Goal: Check status: Check status

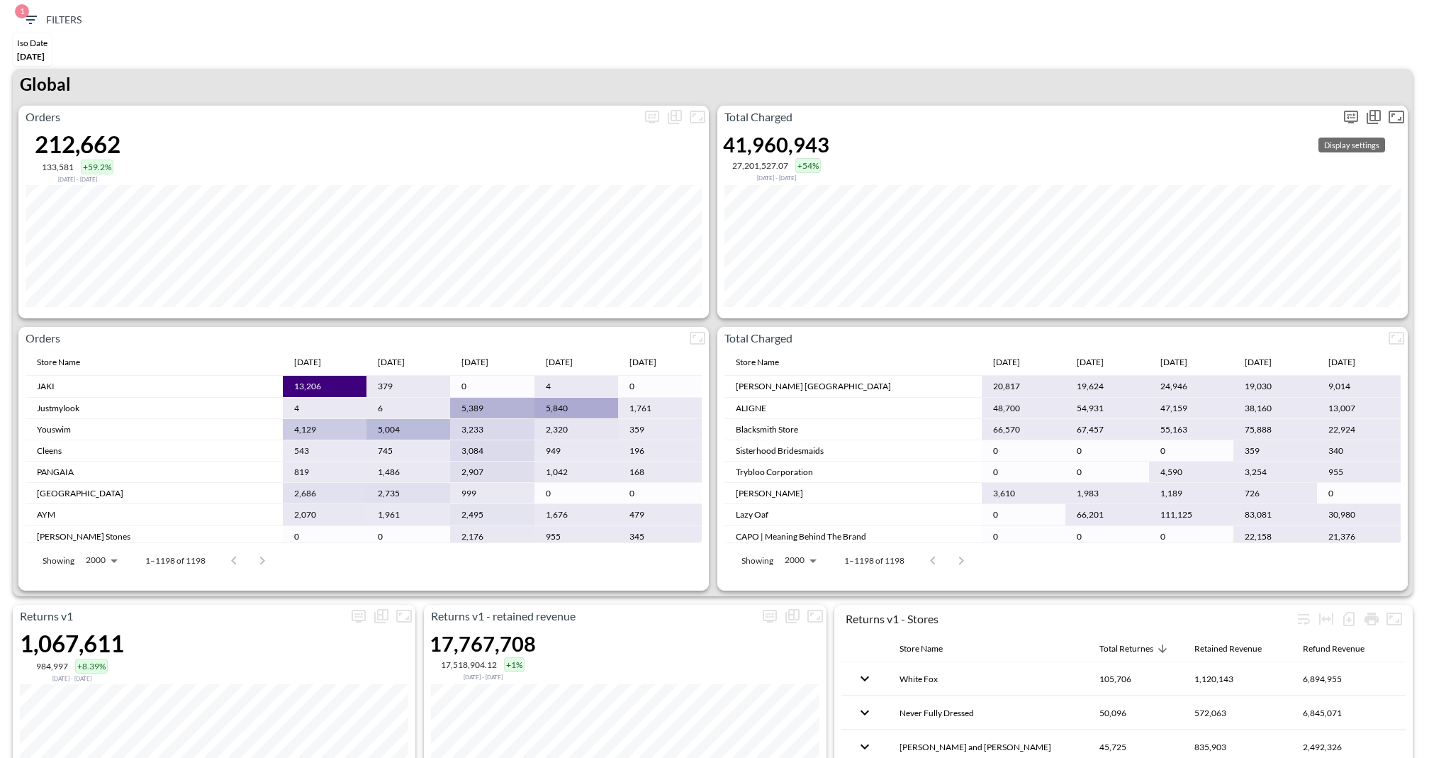
click at [1351, 116] on icon "more" at bounding box center [1350, 116] width 17 height 17
click at [1217, 227] on body "BI.P.EYE, Interactive Analytics Dashboards 1 Filters Iso Date [DATE] Returns v2…" at bounding box center [714, 379] width 1429 height 758
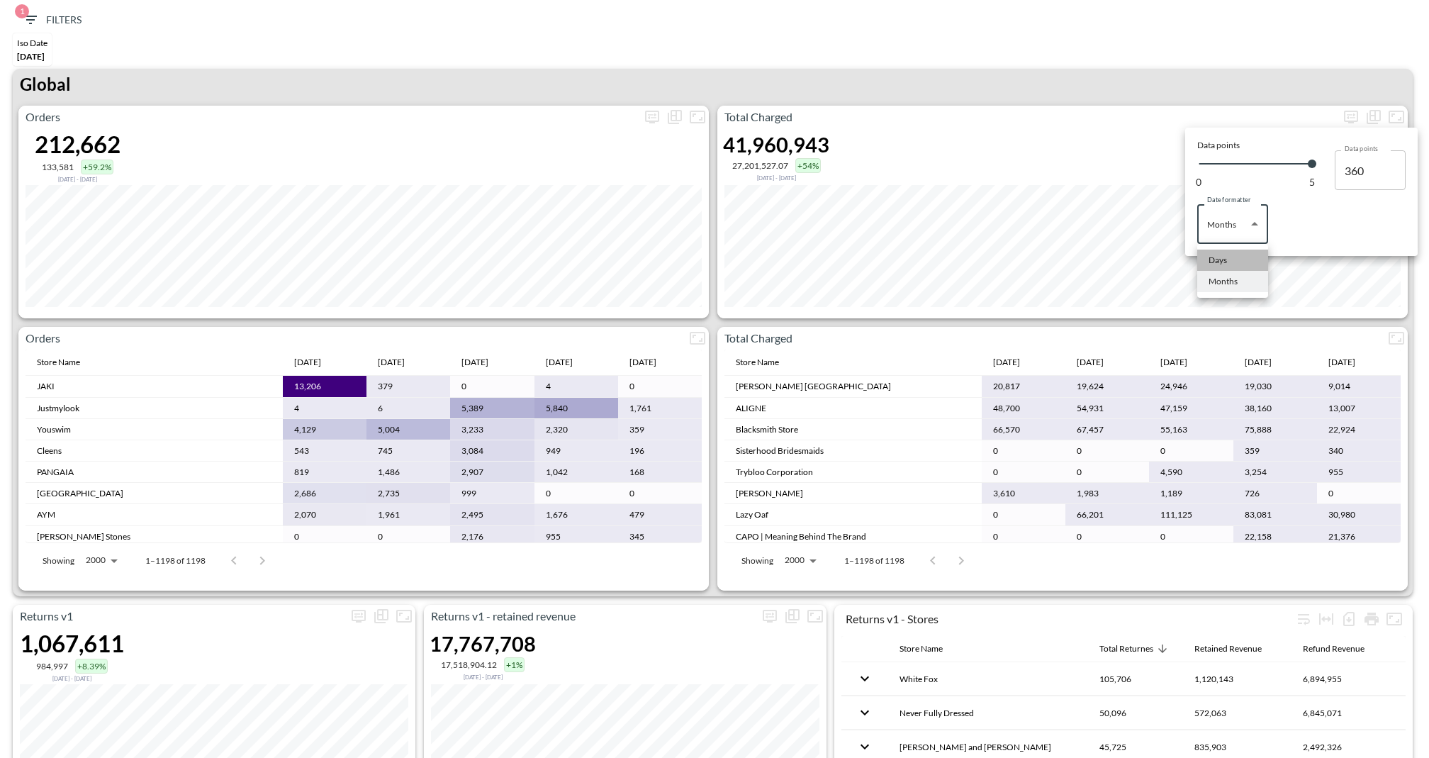
click at [1217, 256] on div "Days" at bounding box center [1217, 260] width 18 height 13
type input "Days"
type input "135"
click at [1120, 62] on div at bounding box center [714, 379] width 1429 height 758
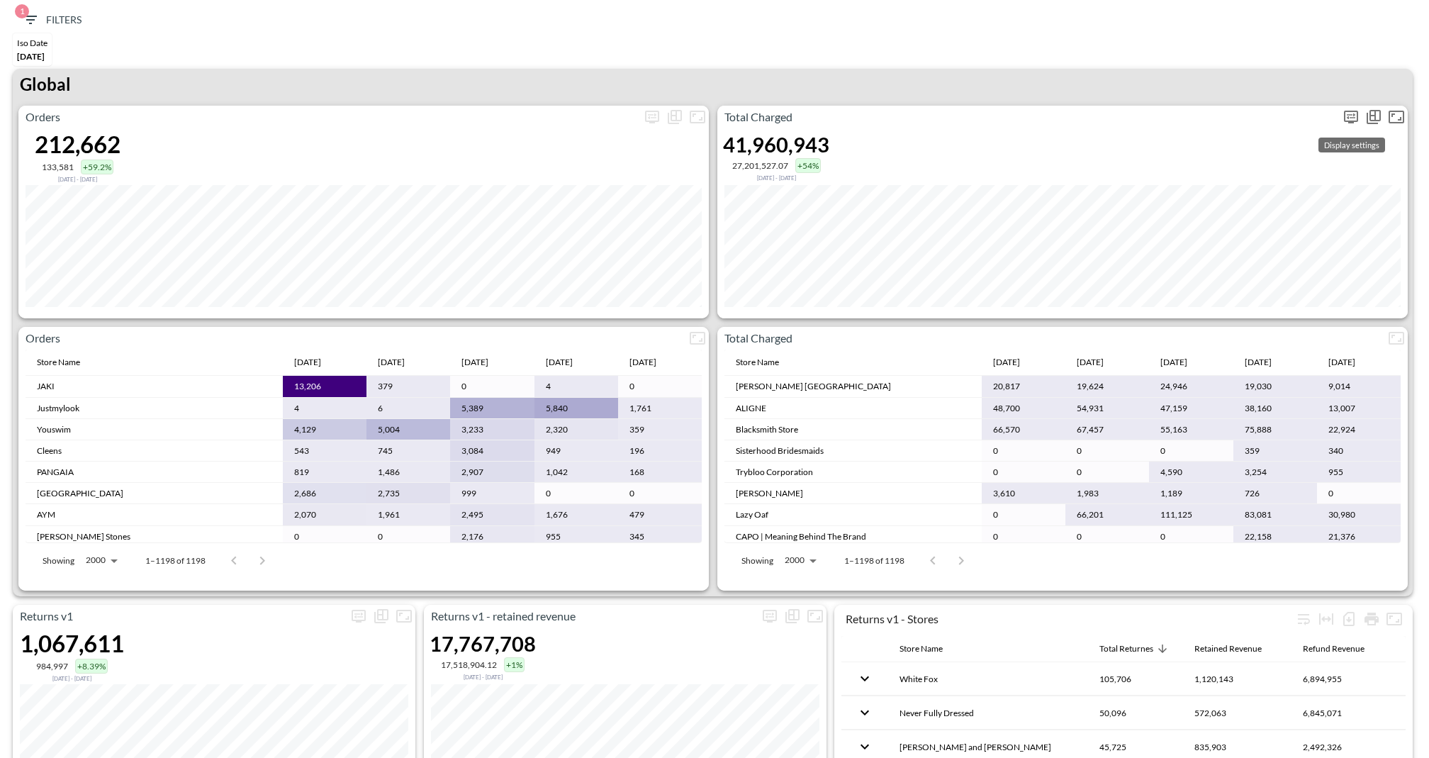
click at [1342, 109] on icon "more" at bounding box center [1350, 116] width 17 height 17
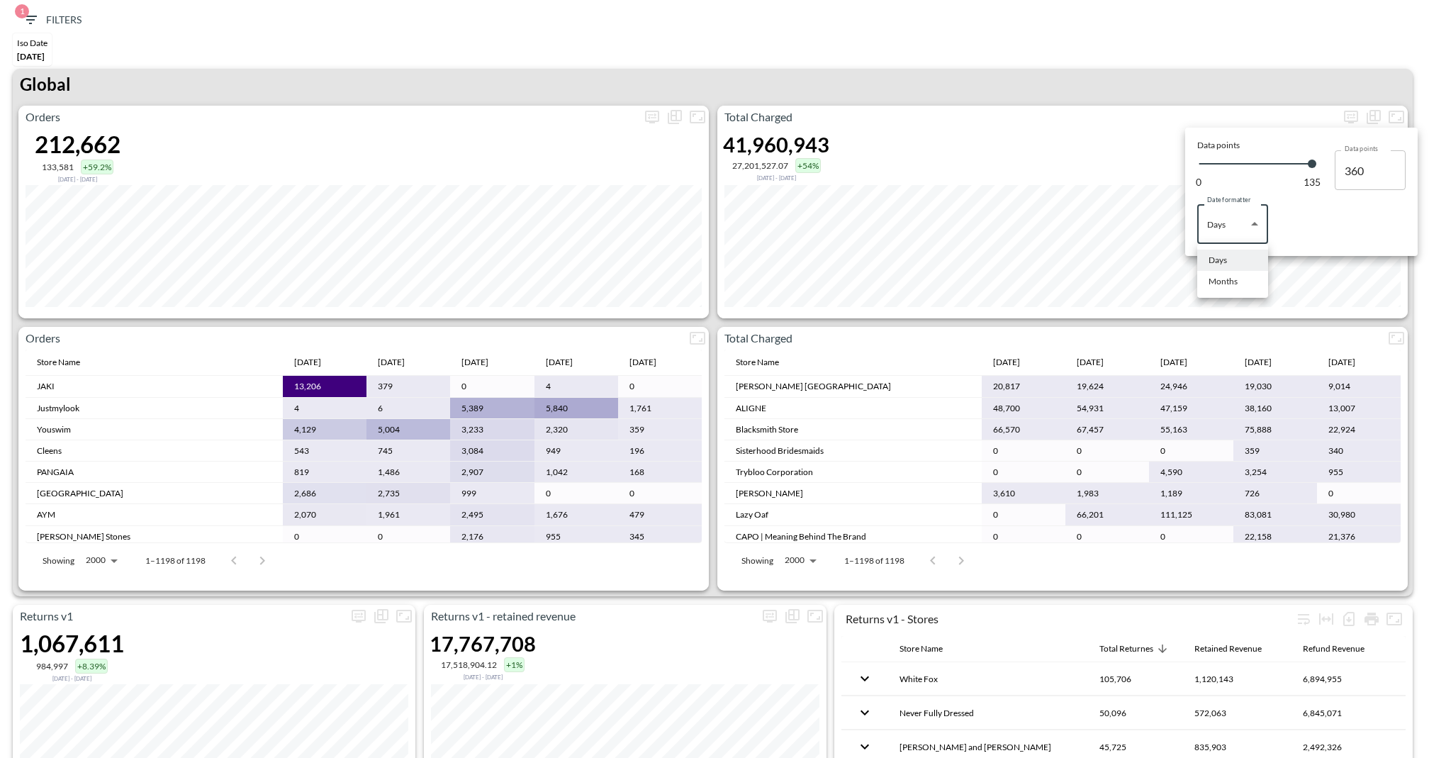
click at [1261, 232] on body "BI.P.EYE, Interactive Analytics Dashboards 1 Filters Iso Date [DATE] Returns v2…" at bounding box center [714, 379] width 1429 height 758
click at [1149, 103] on div at bounding box center [714, 379] width 1429 height 758
click at [52, 23] on div at bounding box center [714, 379] width 1429 height 758
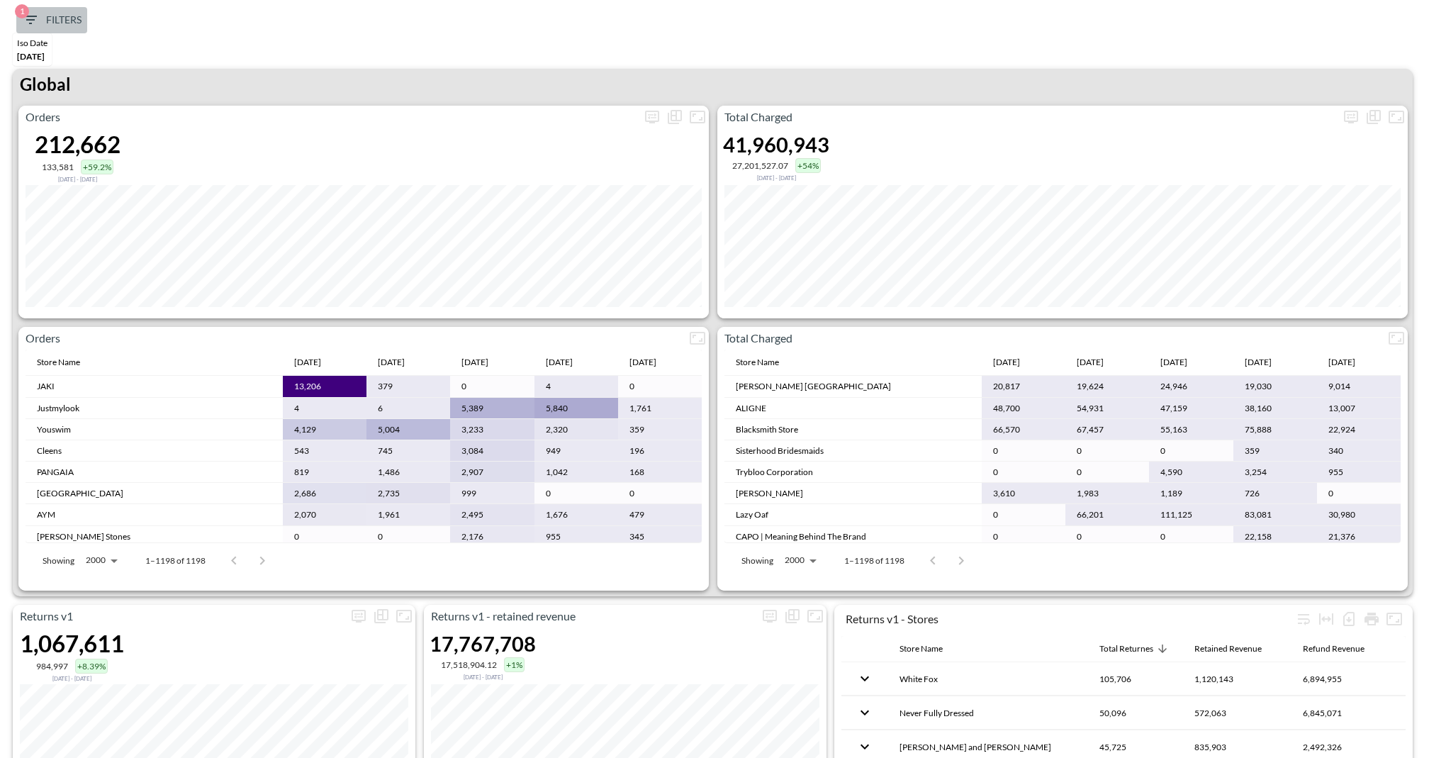
click at [33, 19] on icon "button" at bounding box center [30, 20] width 13 height 9
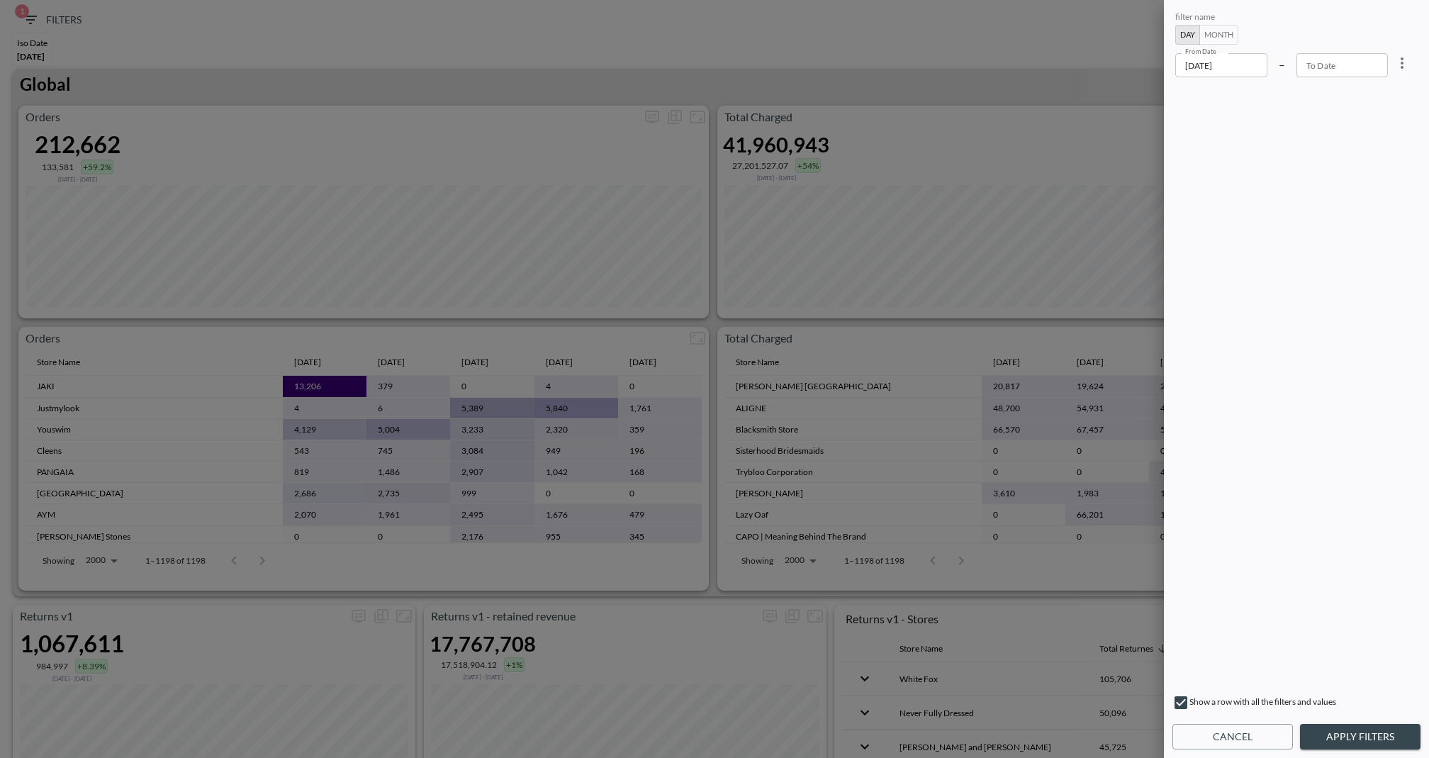
click at [1217, 69] on input "[DATE]" at bounding box center [1221, 65] width 92 height 24
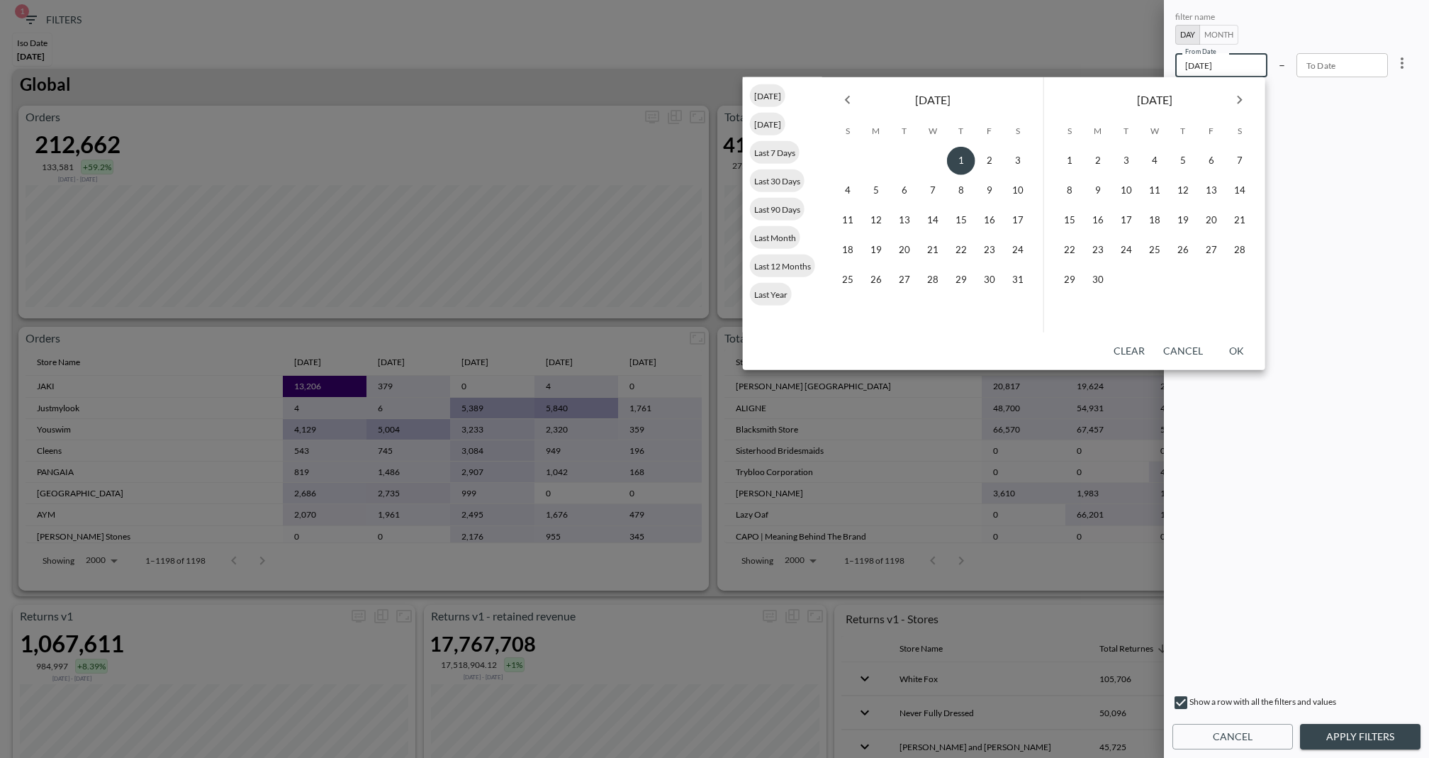
click at [1237, 101] on icon "Next month" at bounding box center [1239, 99] width 17 height 17
click at [988, 192] on button "12" at bounding box center [989, 190] width 28 height 28
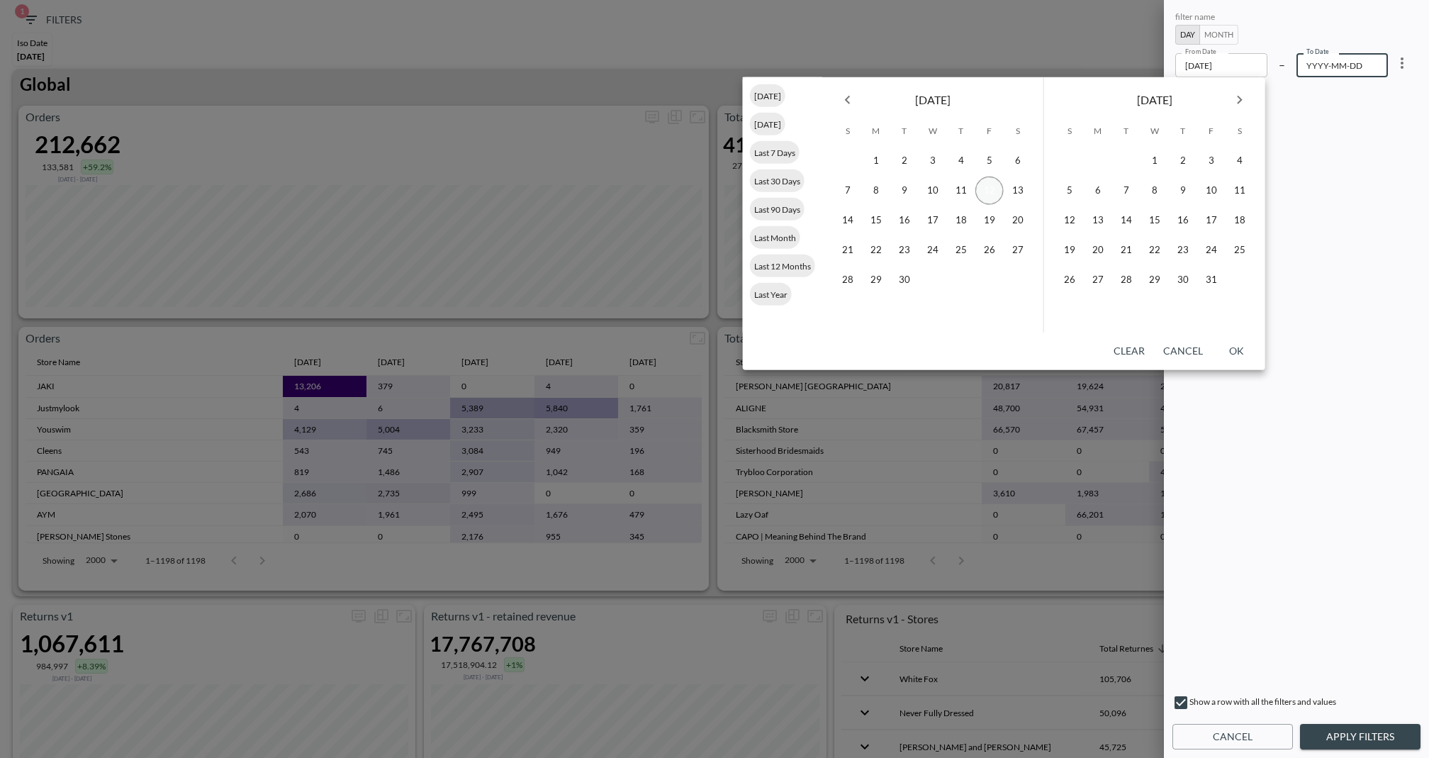
type input "[DATE]"
type input "YYYY-MM-DD"
click at [1013, 190] on button "13" at bounding box center [1017, 190] width 28 height 28
type input "[DATE]"
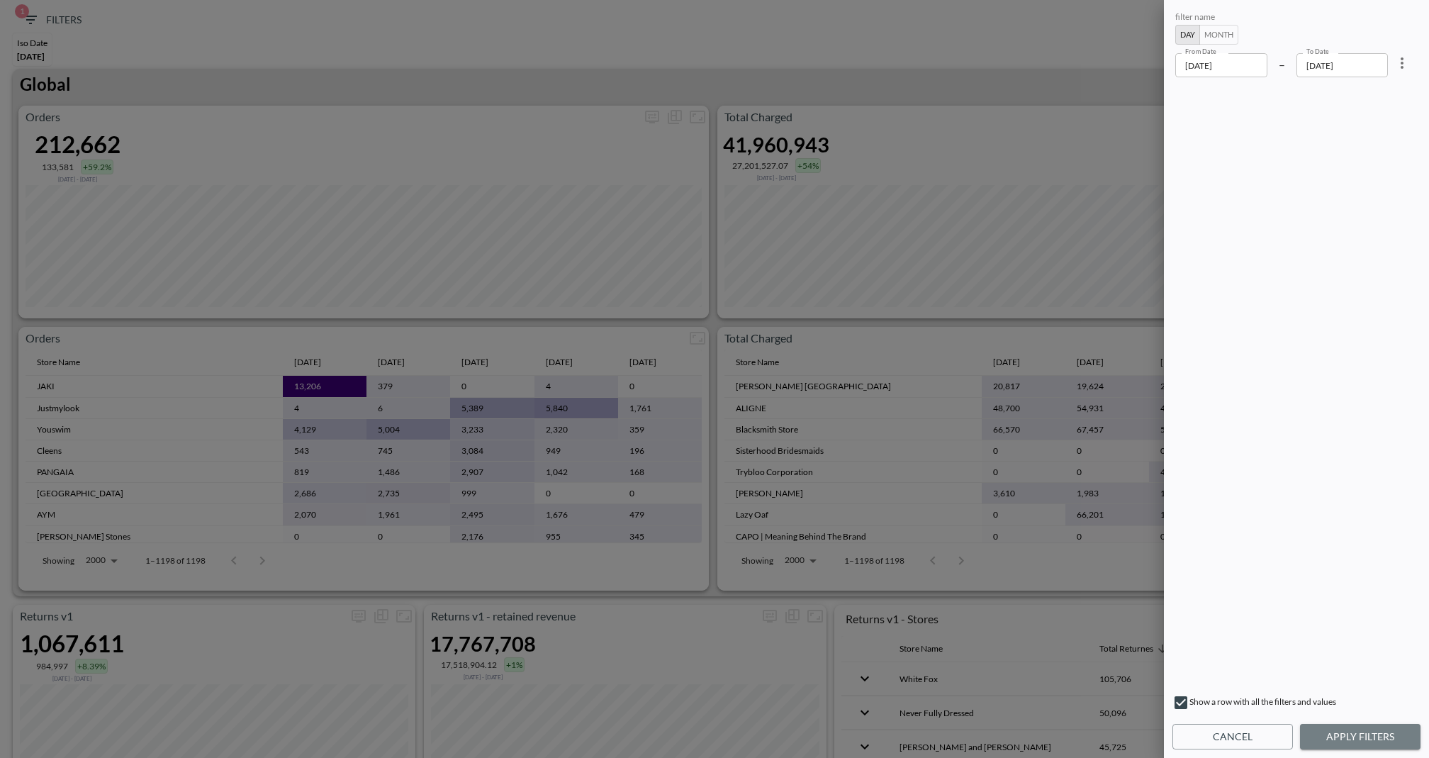
click at [1351, 732] on button "Apply Filters" at bounding box center [1360, 737] width 120 height 26
